Goal: Information Seeking & Learning: Understand process/instructions

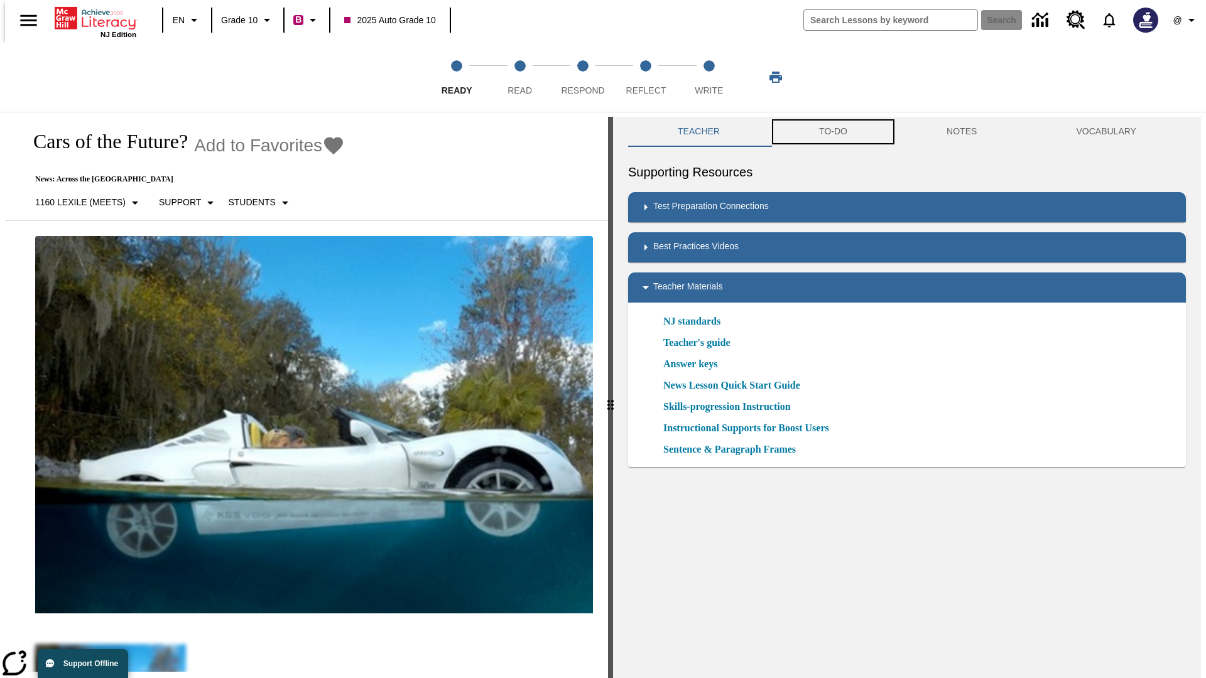
click at [832, 132] on button "TO-DO" at bounding box center [833, 132] width 128 height 30
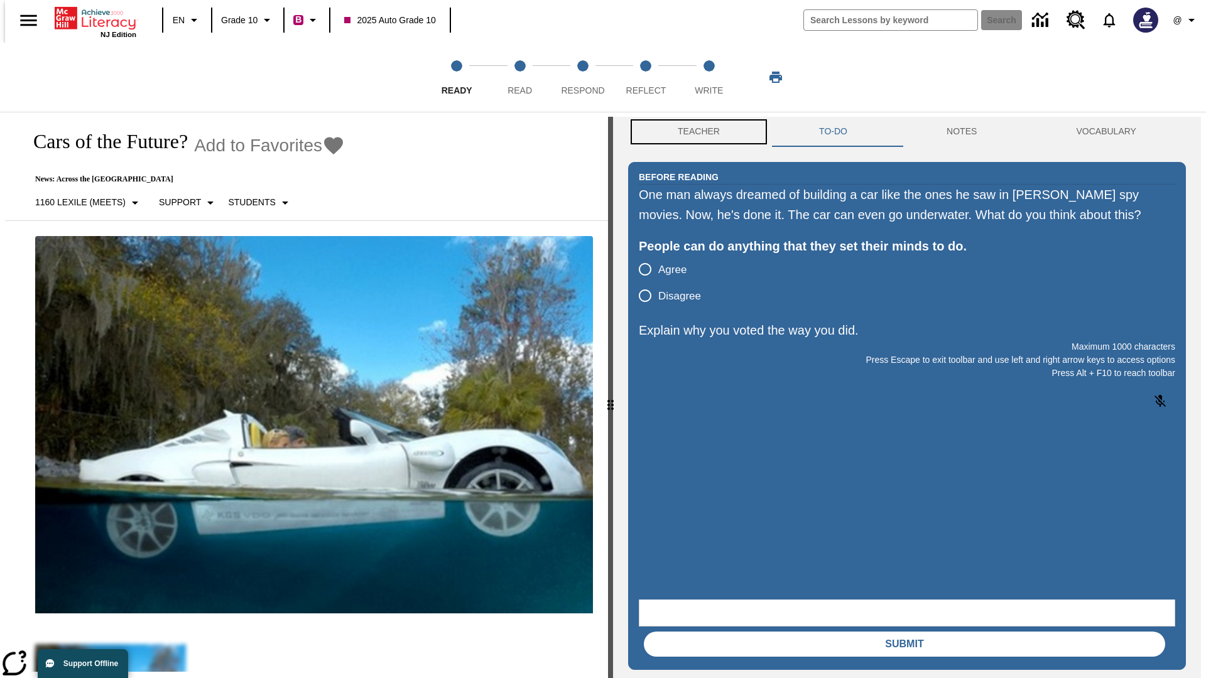
scroll to position [1, 0]
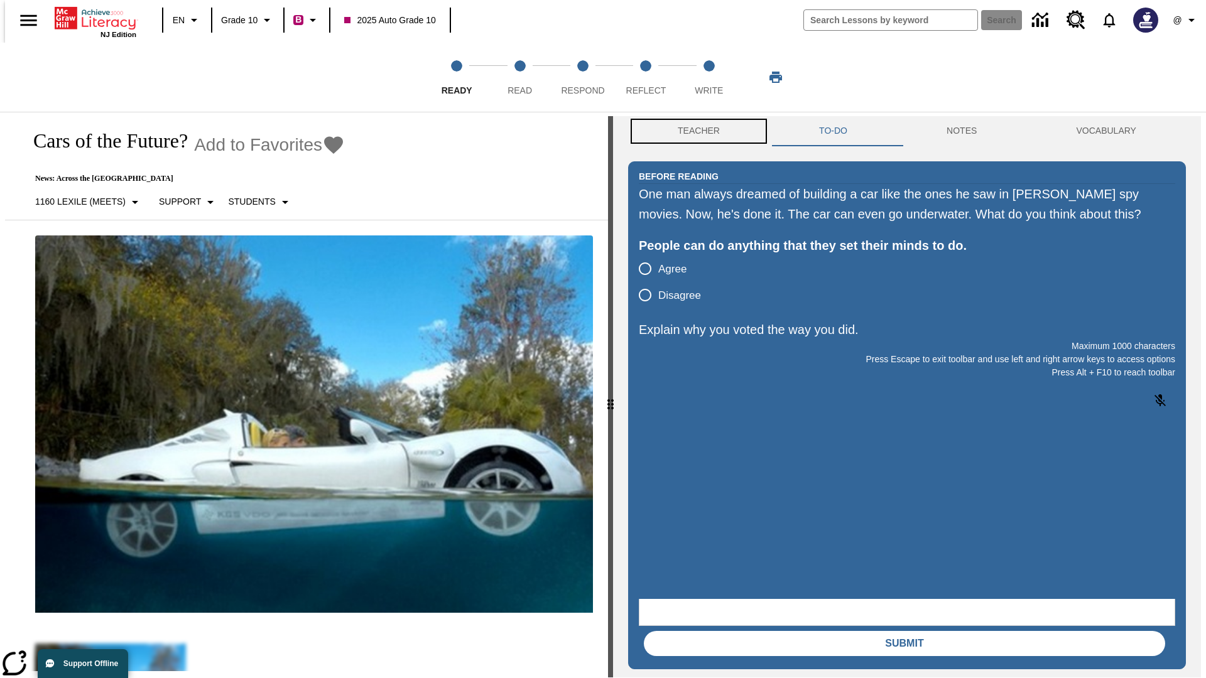
click at [695, 132] on button "Teacher" at bounding box center [698, 131] width 141 height 30
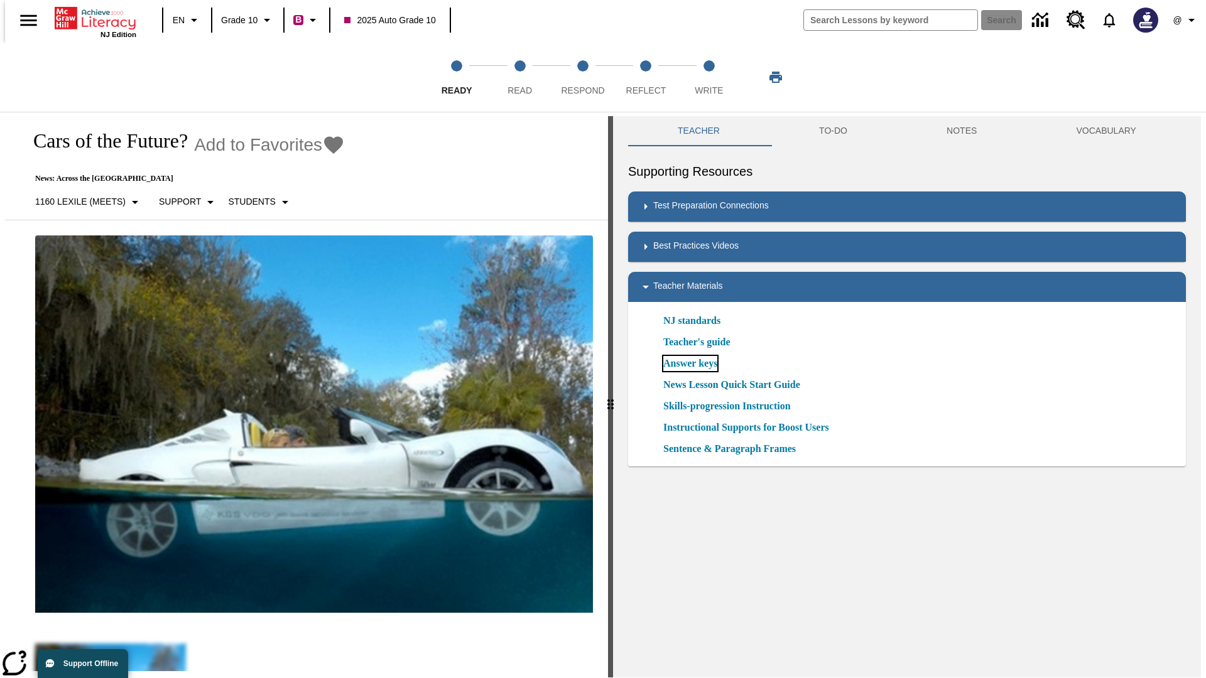
click at [690, 364] on link "Answer keys" at bounding box center [690, 363] width 54 height 15
click at [519, 77] on span "Read" at bounding box center [520, 85] width 24 height 23
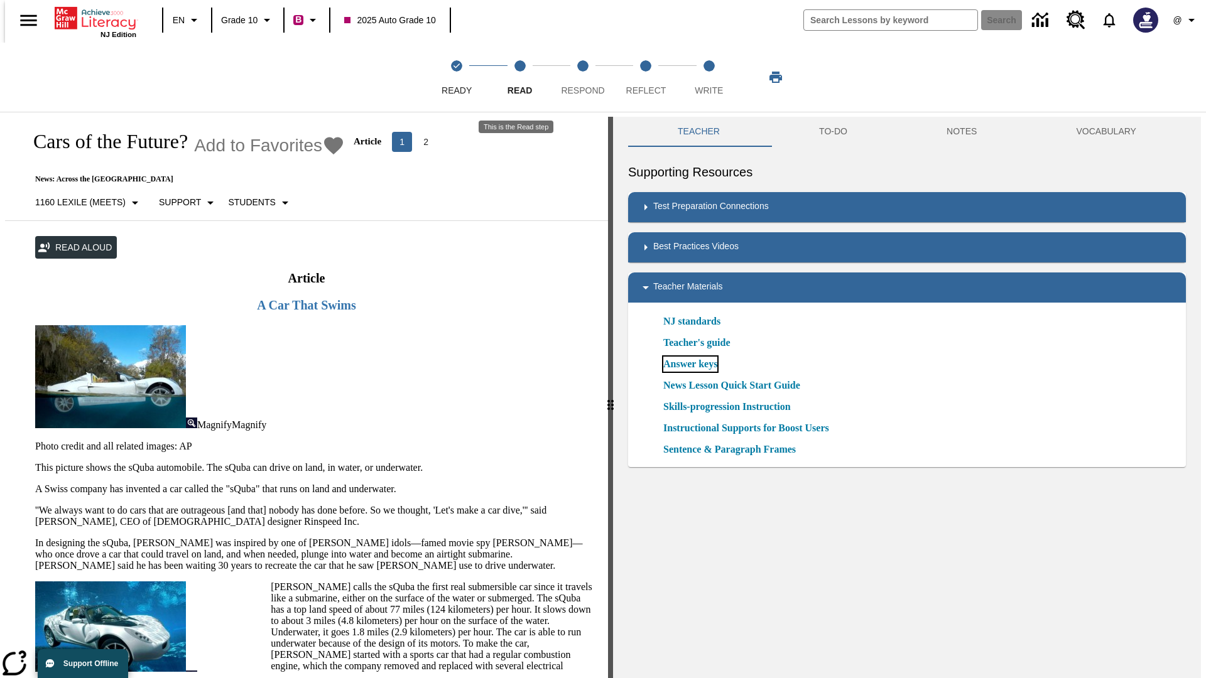
click at [690, 364] on link "Answer keys" at bounding box center [690, 364] width 54 height 15
click at [583, 77] on span "Respond" at bounding box center [582, 85] width 43 height 23
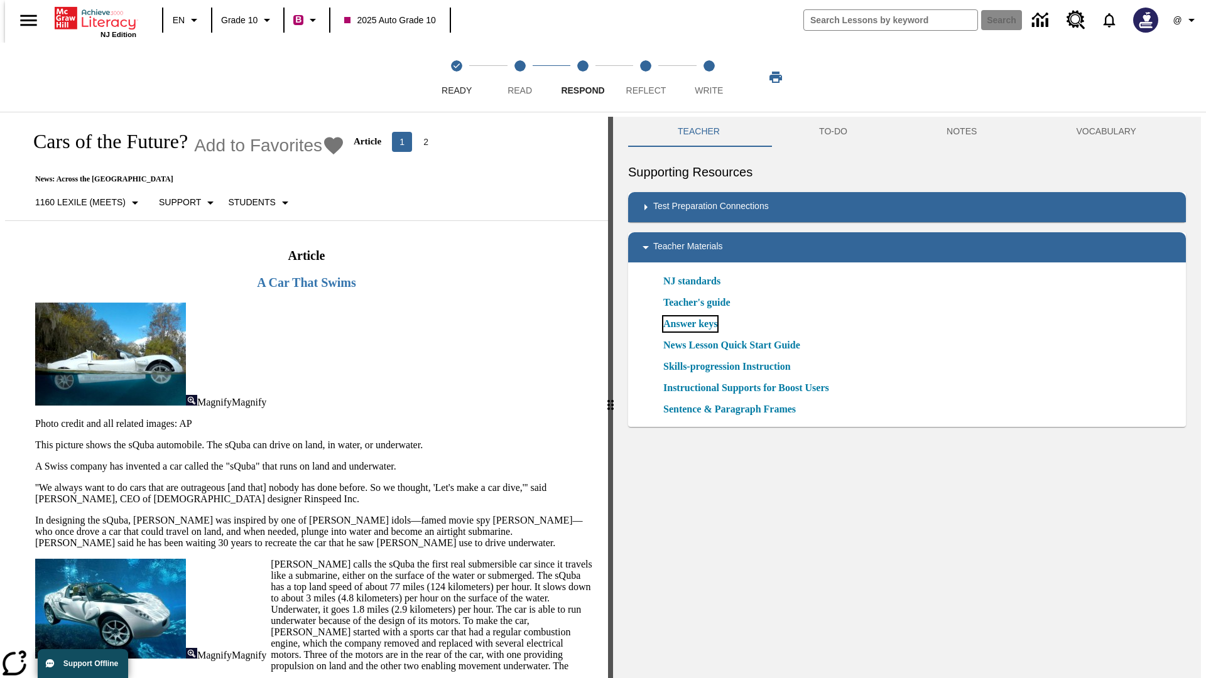
click at [690, 324] on link "Answer keys" at bounding box center [690, 324] width 54 height 15
click at [646, 77] on span "Reflect" at bounding box center [646, 85] width 40 height 23
click at [690, 324] on link "Answer keys" at bounding box center [690, 324] width 54 height 15
click at [709, 77] on span "Write" at bounding box center [709, 85] width 28 height 23
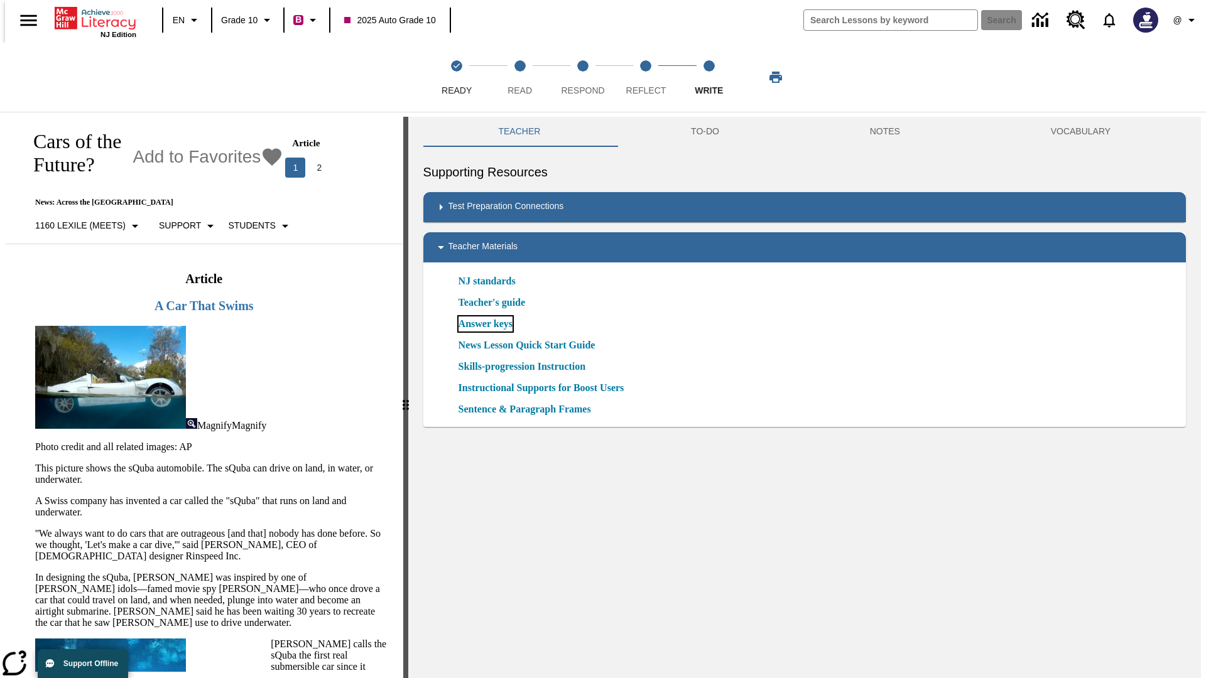
click at [484, 324] on link "Answer keys" at bounding box center [486, 324] width 54 height 15
